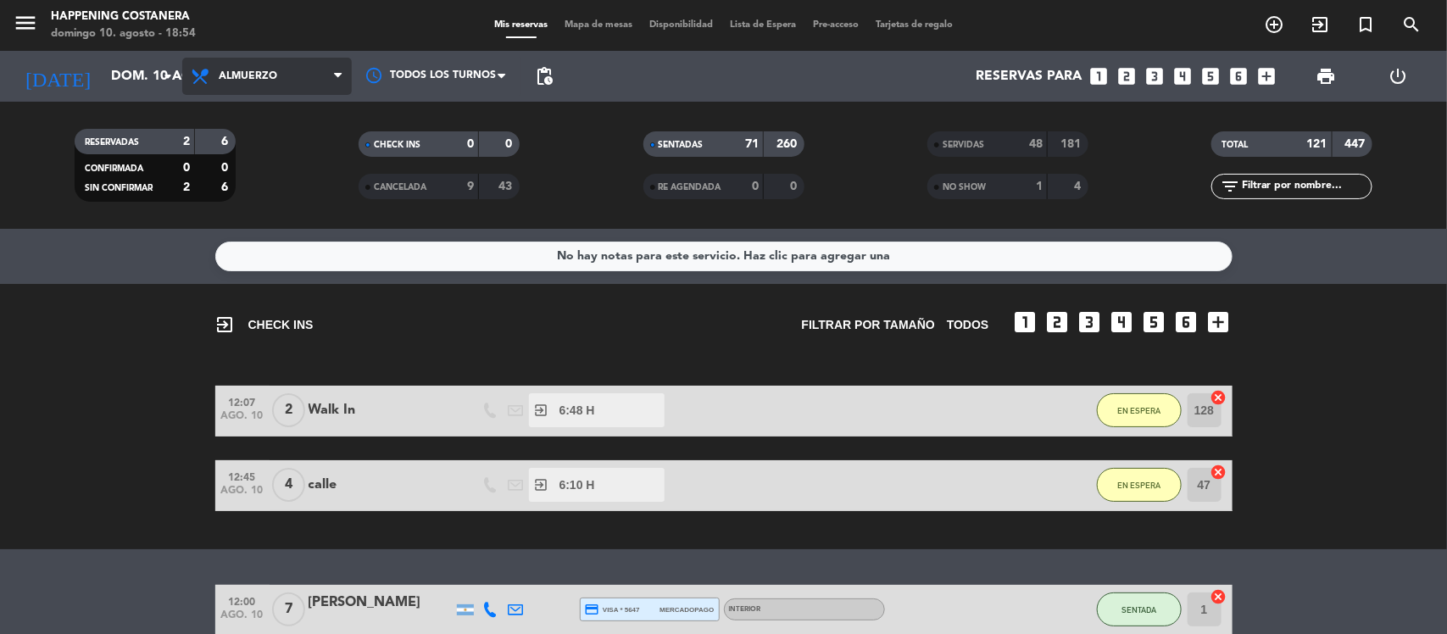
click at [259, 83] on span "Almuerzo" at bounding box center [267, 76] width 170 height 37
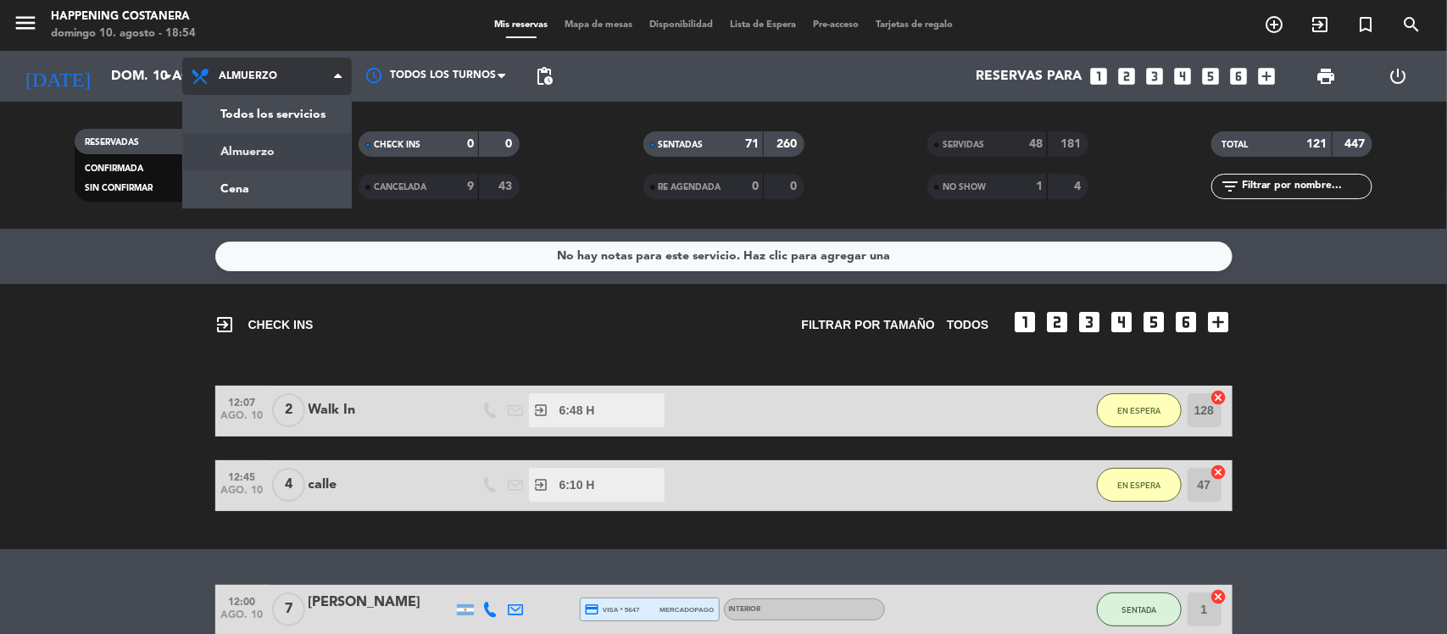
click at [248, 176] on div "menu Happening Costanera [PERSON_NAME] 10. [PERSON_NAME] - 18:54 Mis reservas M…" at bounding box center [723, 114] width 1447 height 229
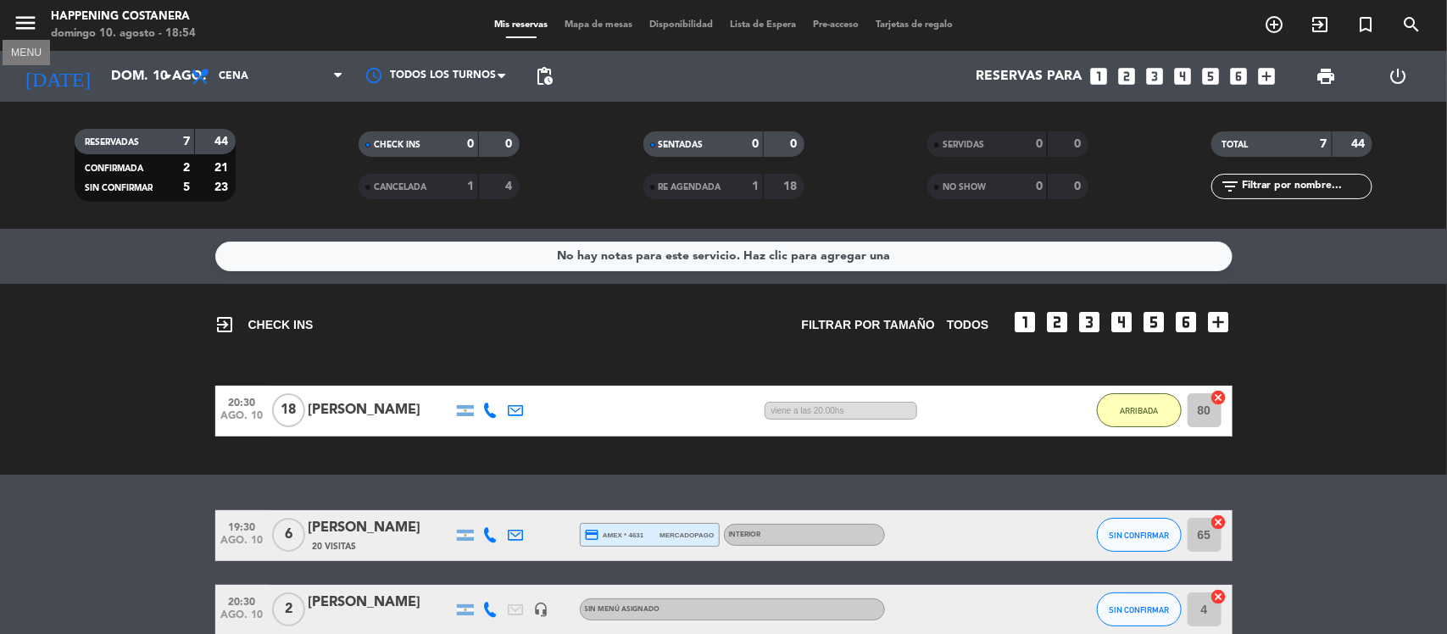
click at [23, 23] on icon "menu" at bounding box center [25, 22] width 25 height 25
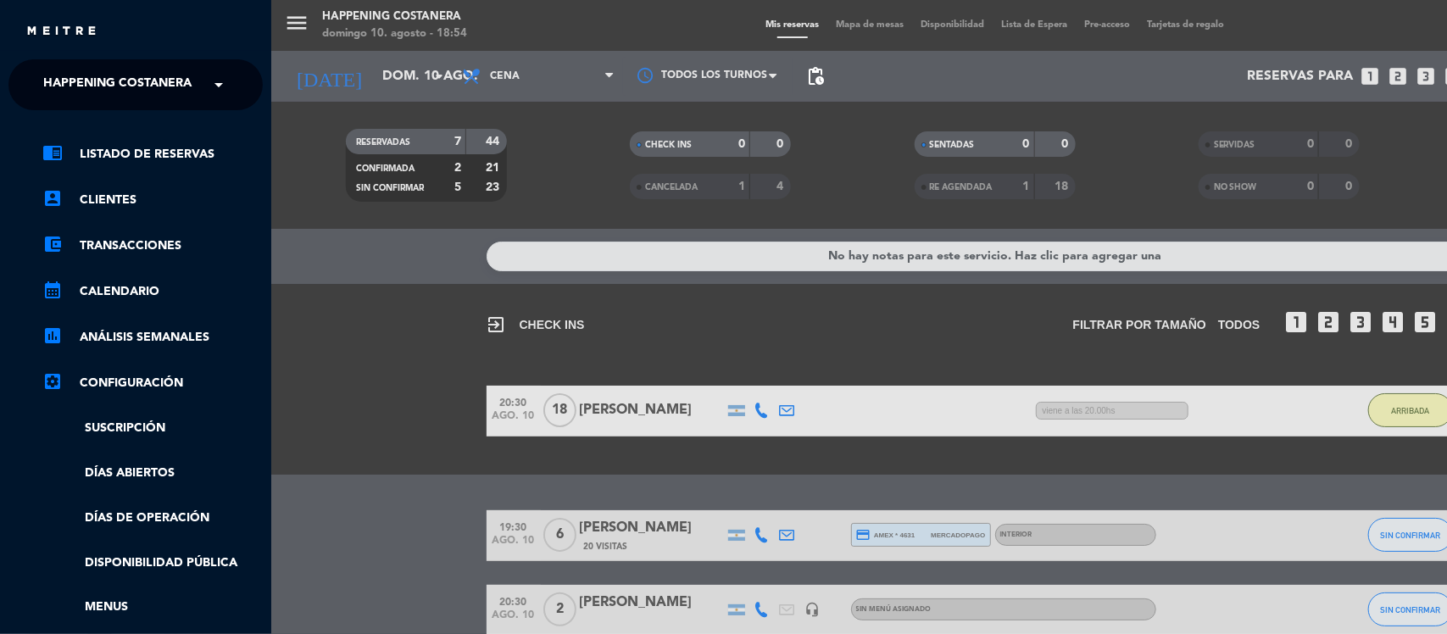
click at [62, 93] on span "Happening Costanera" at bounding box center [117, 85] width 148 height 36
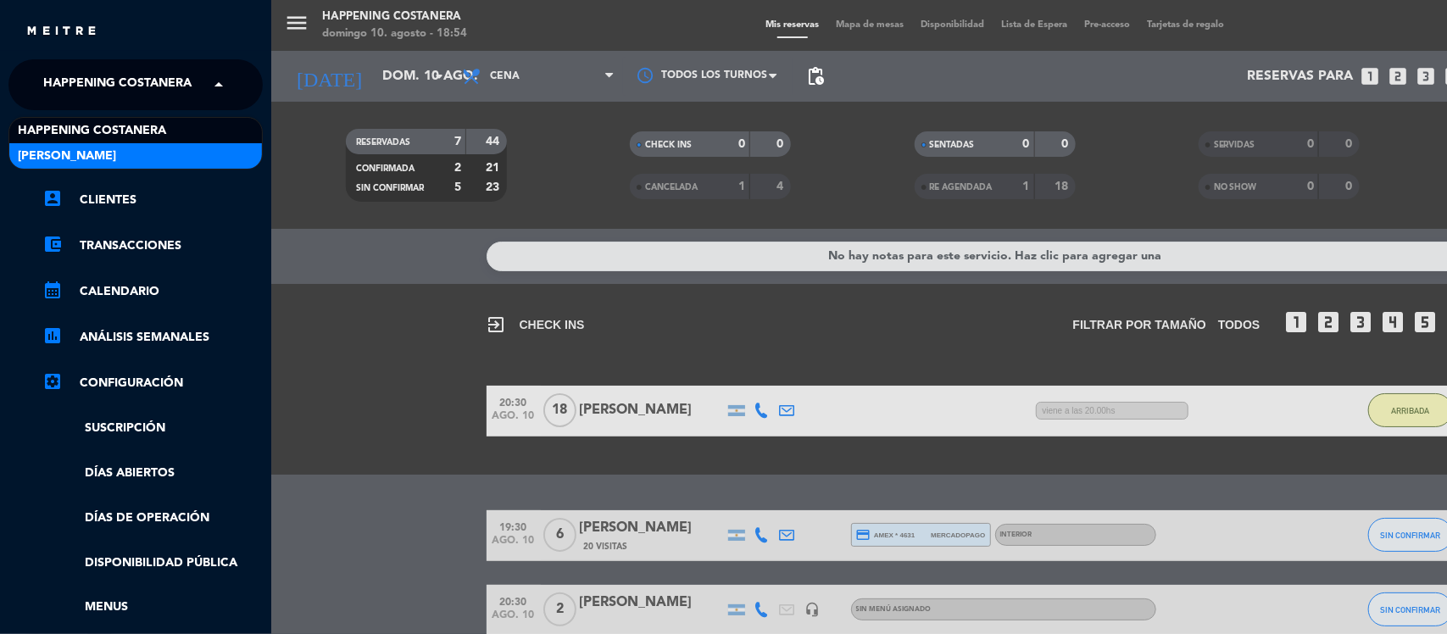
click at [36, 154] on span "[PERSON_NAME]" at bounding box center [67, 157] width 98 height 20
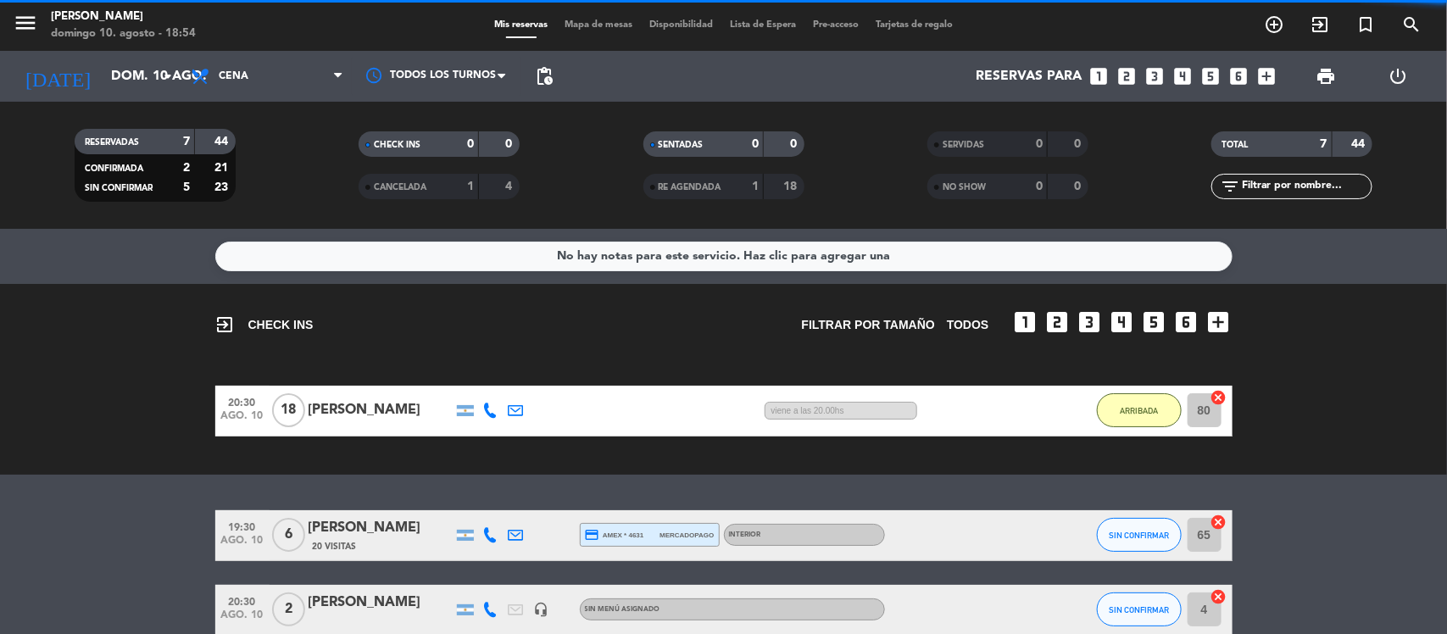
click at [320, 337] on div "menu [PERSON_NAME] 10. [PERSON_NAME] - 18:54 Mis reservas Mapa de mesas Disponi…" at bounding box center [723, 317] width 1447 height 634
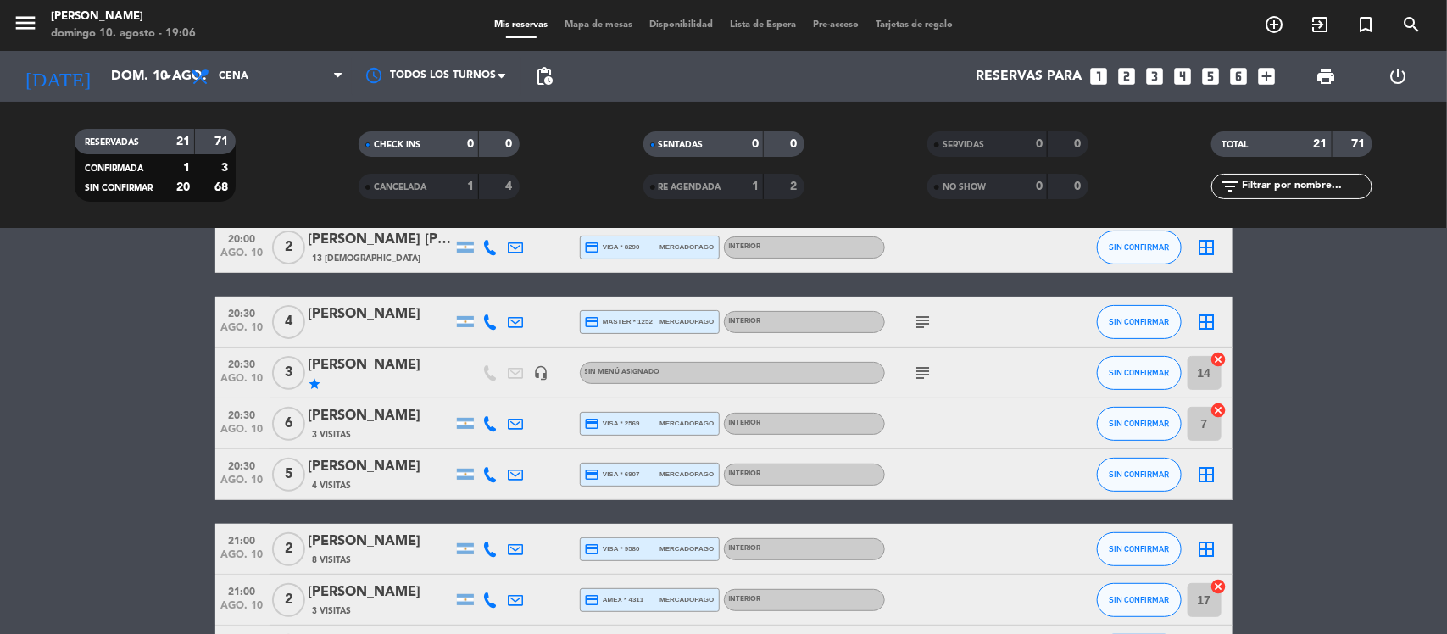
scroll to position [212, 0]
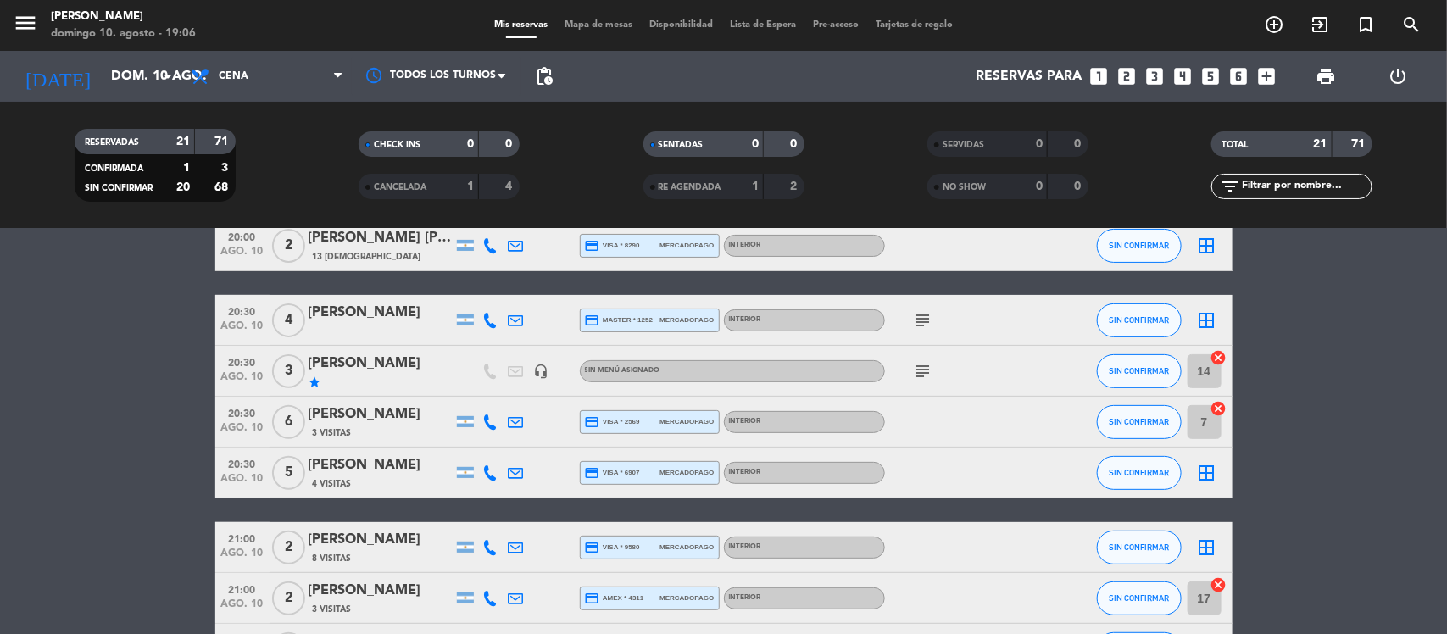
click at [924, 370] on icon "subject" at bounding box center [923, 371] width 20 height 20
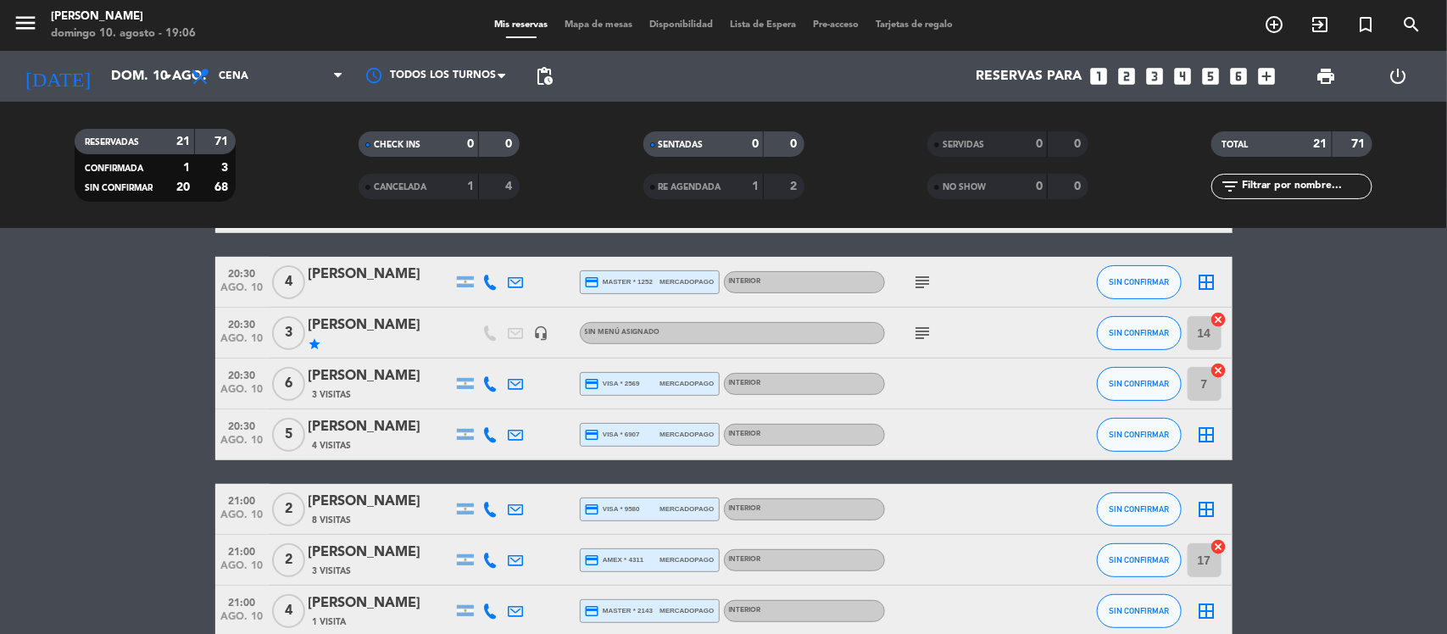
scroll to position [0, 0]
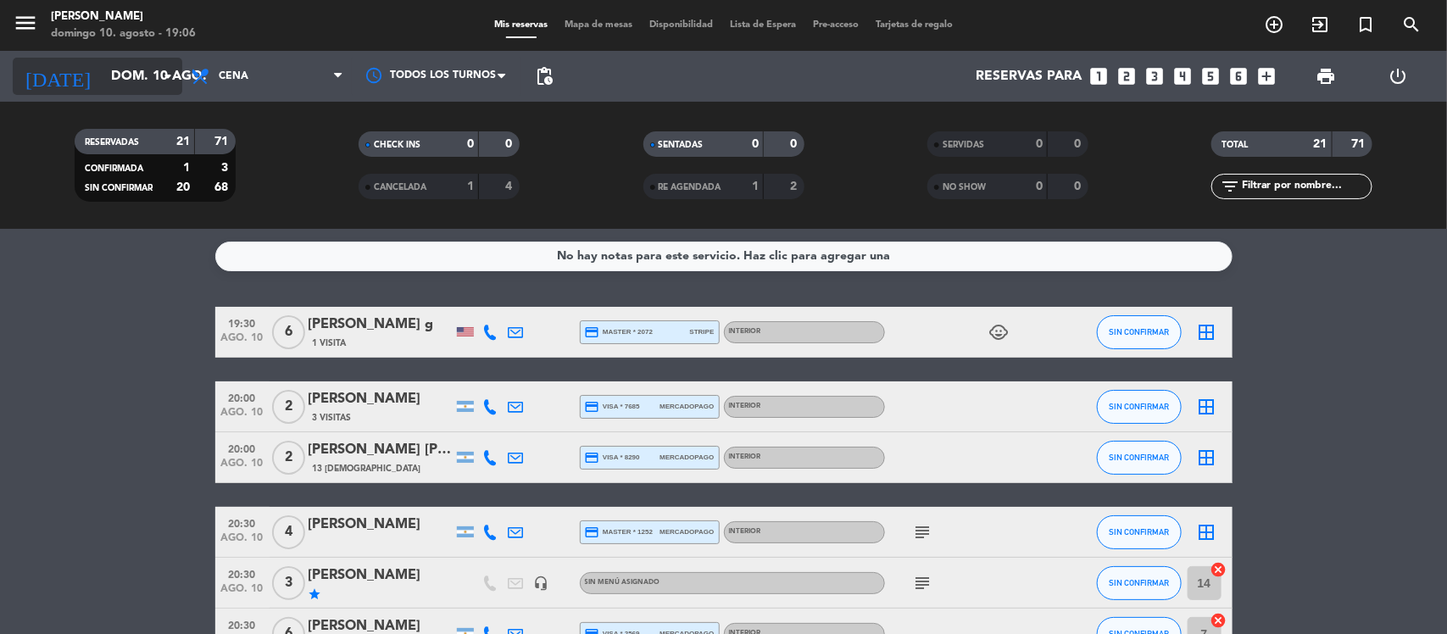
click at [116, 74] on input "dom. 10 ago." at bounding box center [192, 76] width 179 height 33
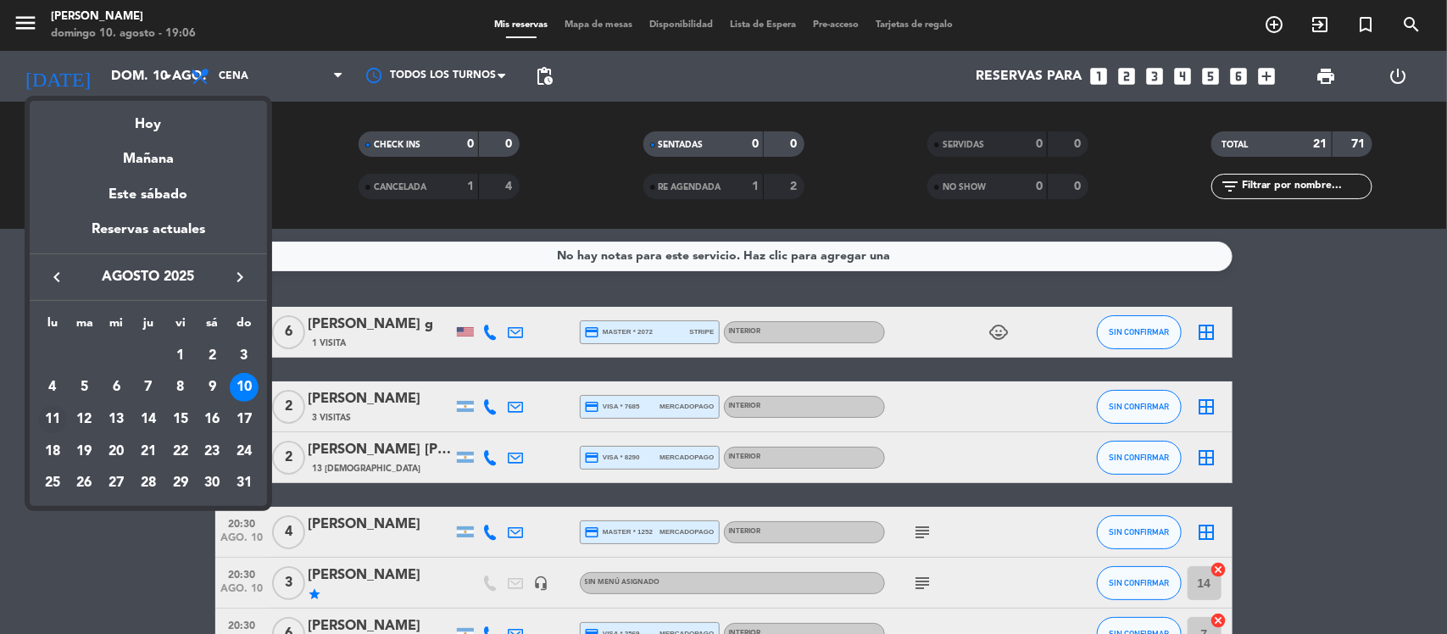
click at [53, 412] on div "11" at bounding box center [52, 419] width 29 height 29
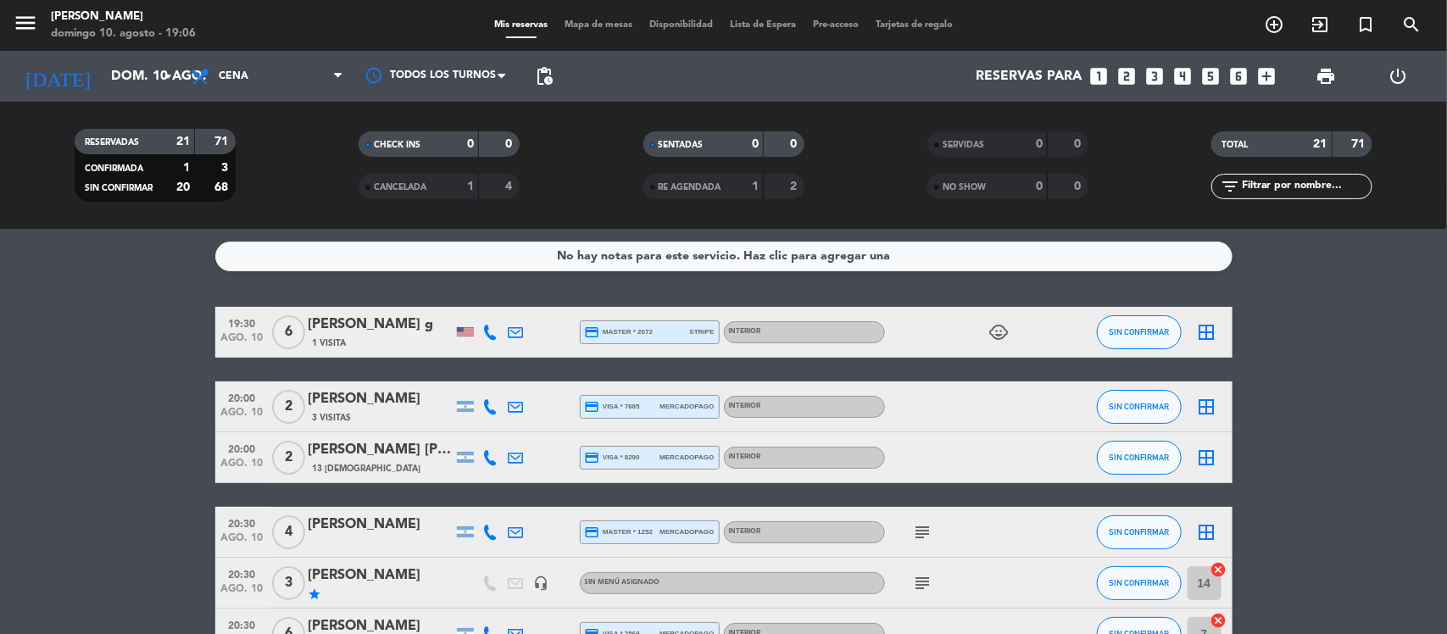
type input "lun. 11 ago."
